Goal: Task Accomplishment & Management: Complete application form

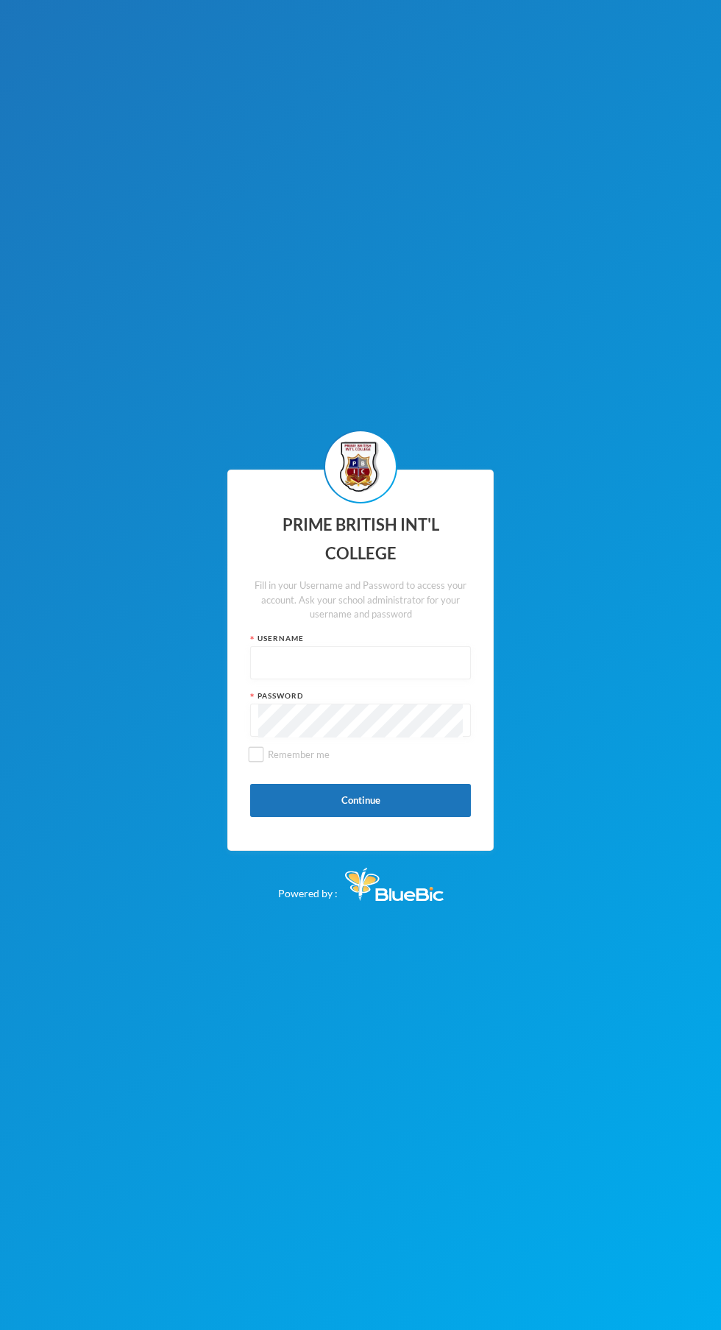
click at [357, 680] on input "text" at bounding box center [360, 663] width 205 height 33
type input "Pbic-23-0138"
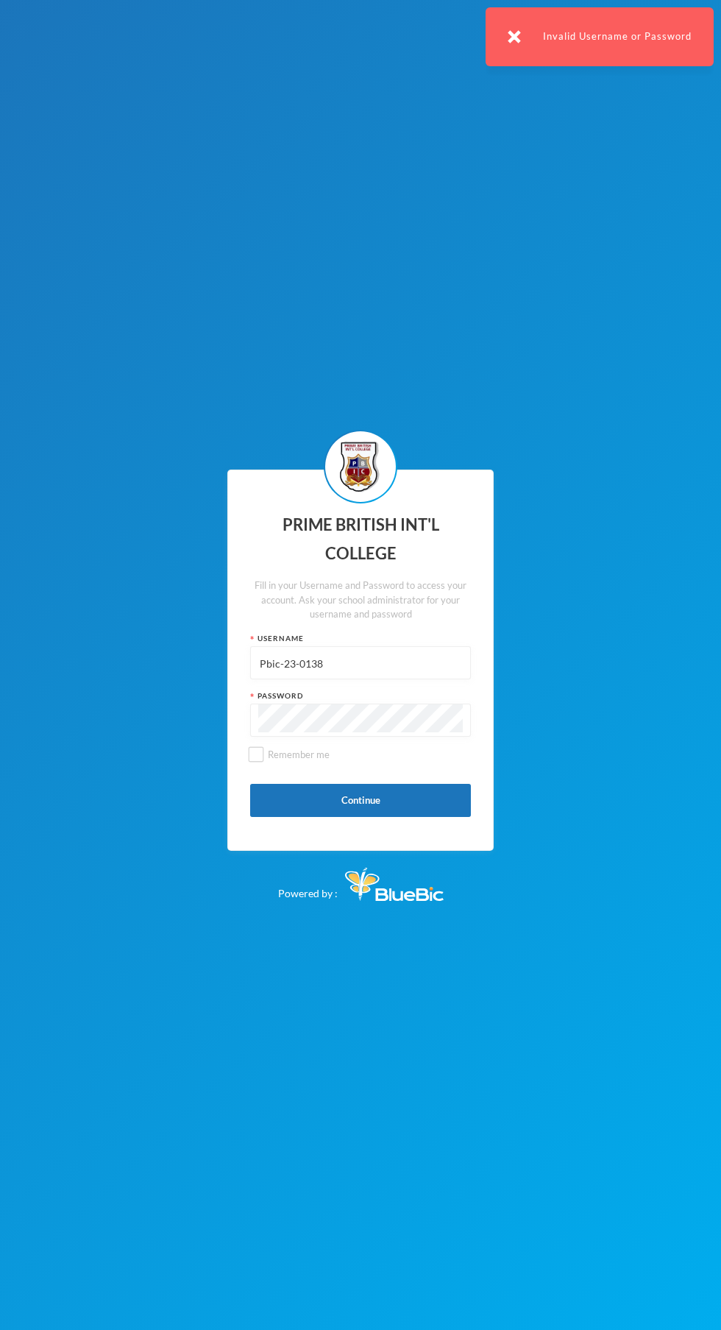
click at [384, 817] on button "Continue" at bounding box center [360, 800] width 221 height 33
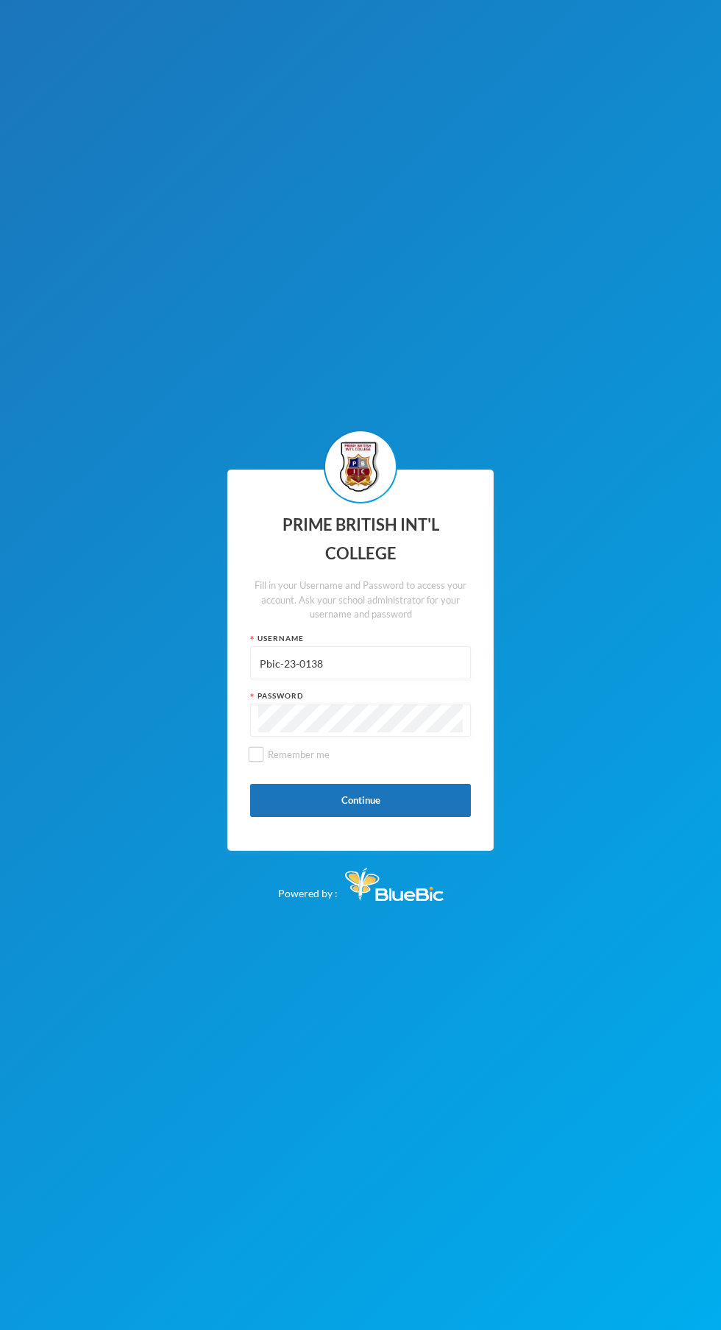
click at [379, 817] on button "Continue" at bounding box center [360, 800] width 221 height 33
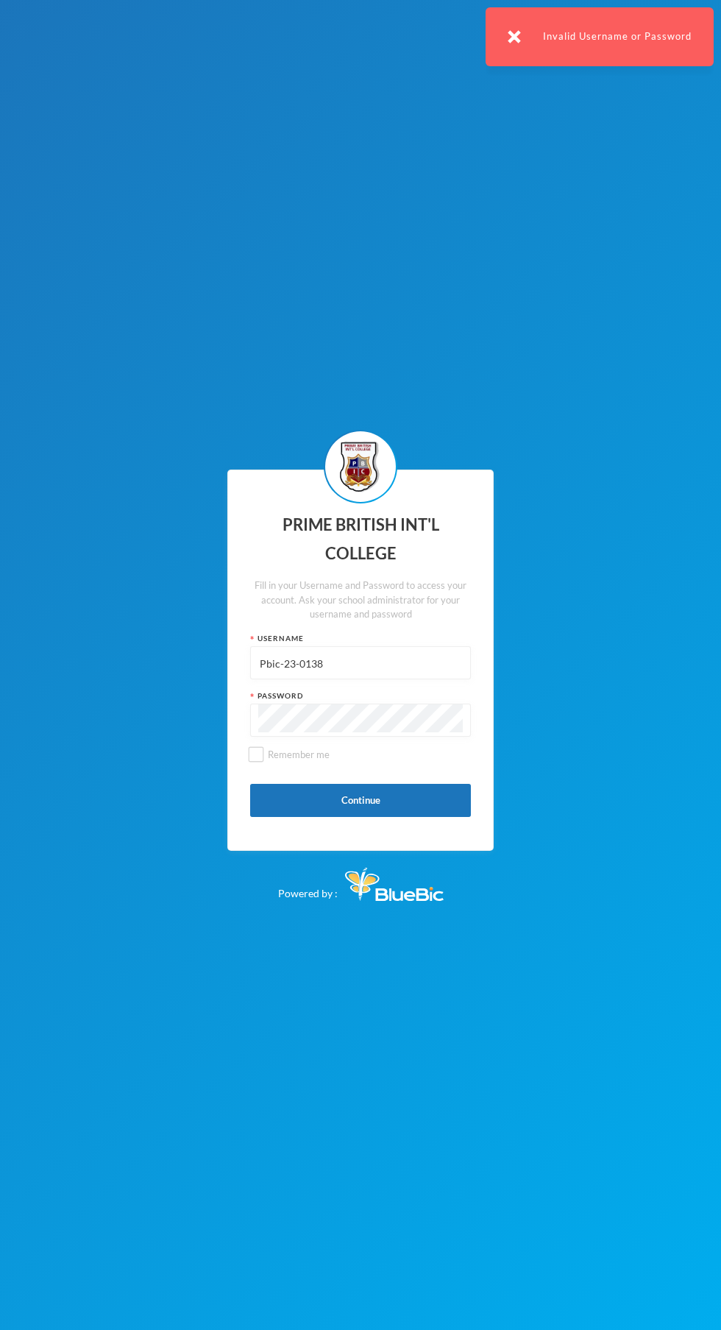
click at [397, 817] on button "Continue" at bounding box center [360, 800] width 221 height 33
click at [390, 817] on button "Continue" at bounding box center [360, 800] width 221 height 33
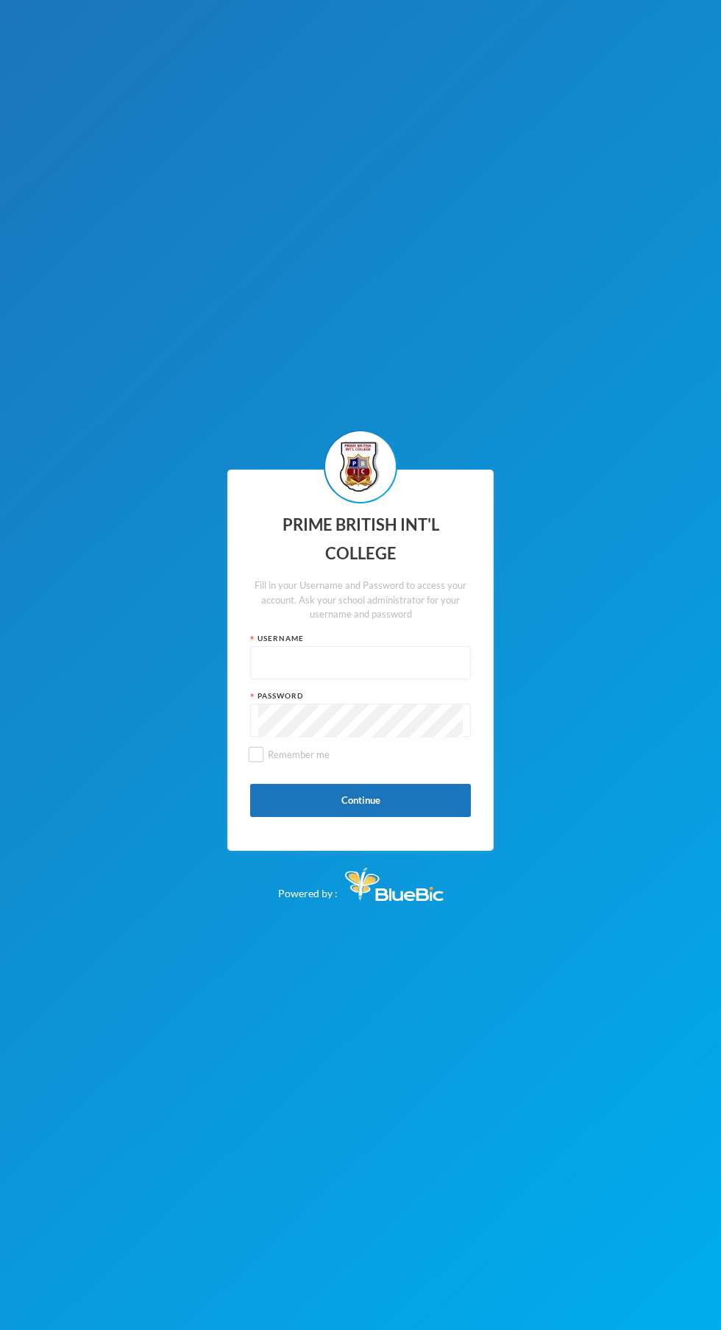
scroll to position [112, 0]
click at [543, 682] on div "PRIME BRITISH INT'L COLLEGE Fill in your Username and Password to access your a…" at bounding box center [360, 665] width 721 height 1330
click at [395, 680] on input "text" at bounding box center [360, 663] width 205 height 33
type input "Pbic-23-0138"
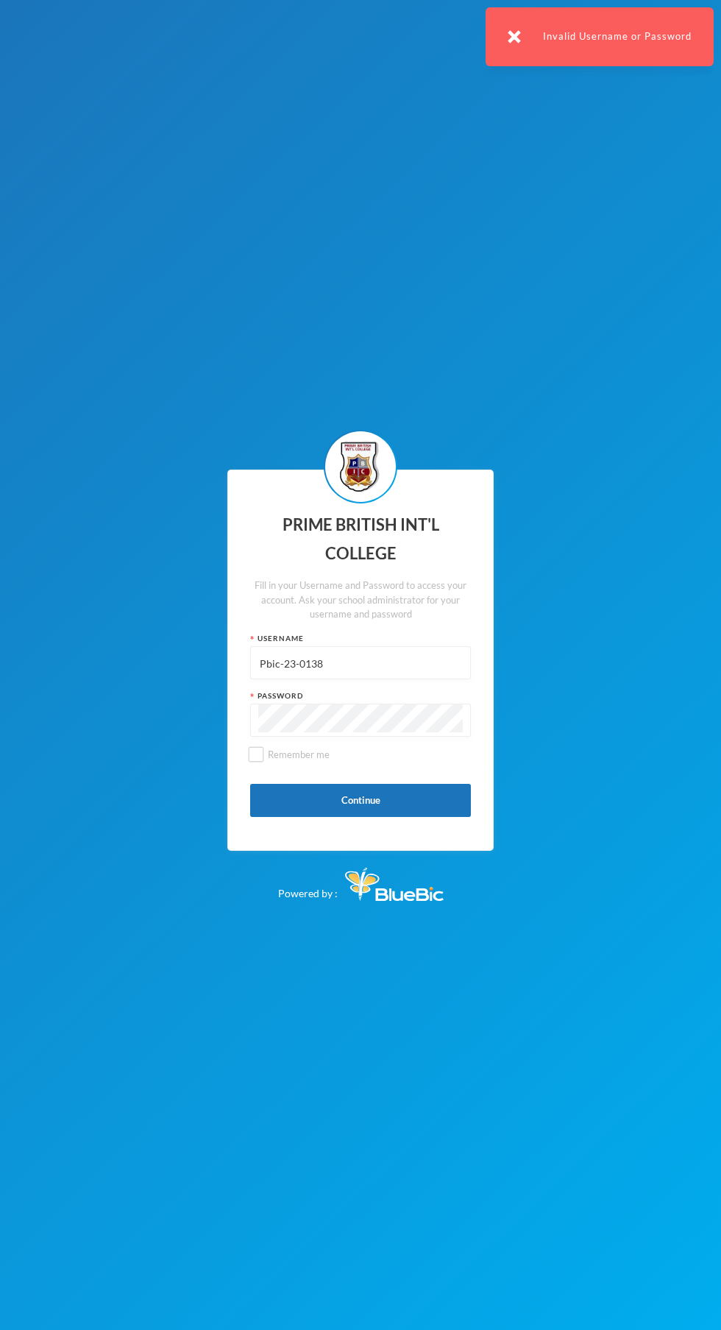
click at [636, 36] on div "Invalid Username or Password" at bounding box center [600, 36] width 228 height 59
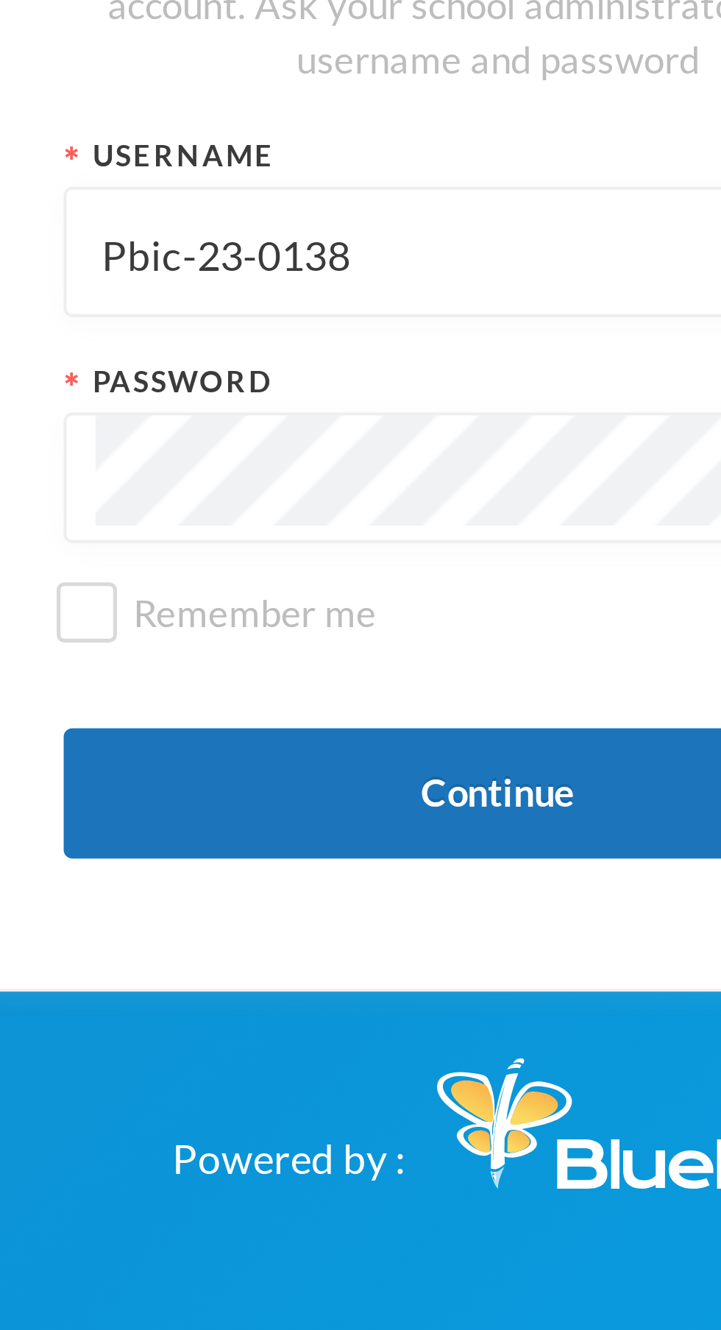
click at [356, 817] on button "Continue" at bounding box center [360, 800] width 221 height 33
click at [261, 763] on input "Remember me" at bounding box center [256, 754] width 15 height 15
checkbox input "true"
click at [356, 817] on button "Continue" at bounding box center [360, 800] width 221 height 33
